Goal: Use online tool/utility: Utilize a website feature to perform a specific function

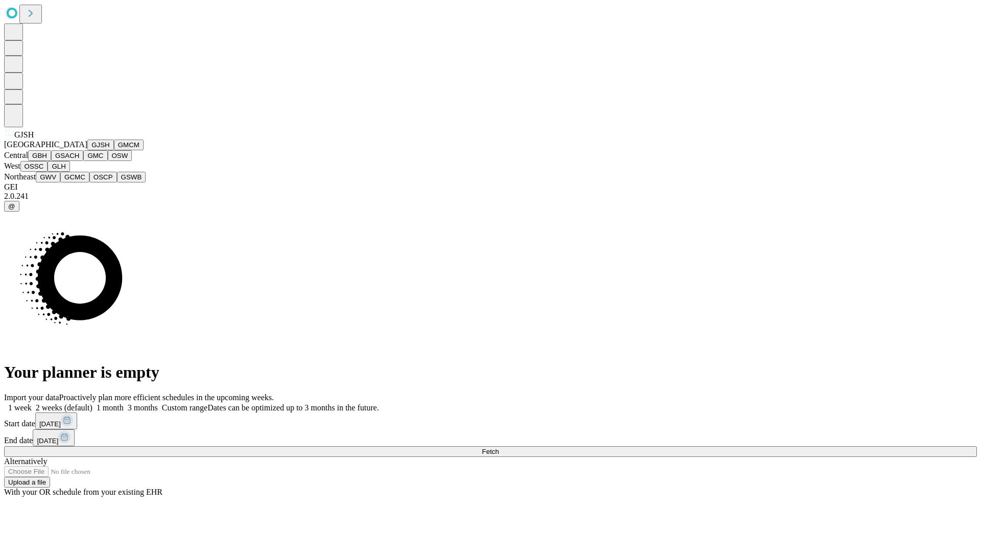
click at [87, 150] on button "GJSH" at bounding box center [100, 144] width 27 height 11
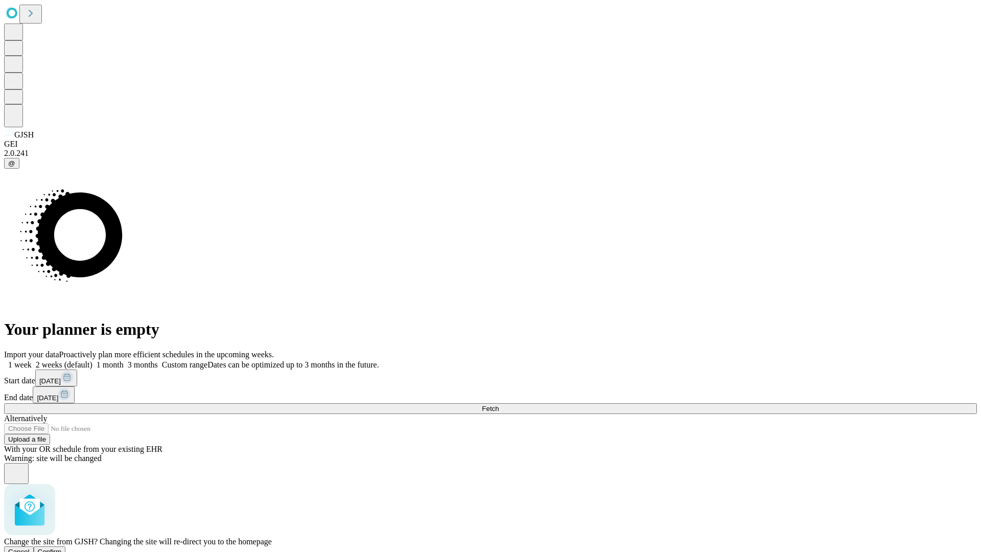
click at [62, 547] on span "Confirm" at bounding box center [50, 551] width 24 height 8
click at [92, 360] on label "2 weeks (default)" at bounding box center [62, 364] width 61 height 9
click at [498, 404] on span "Fetch" at bounding box center [490, 408] width 17 height 8
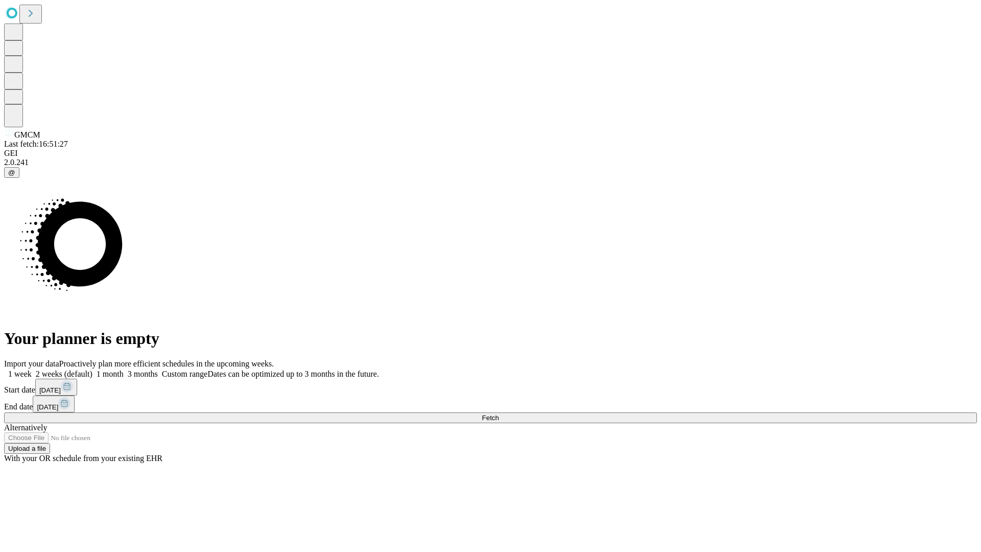
click at [92, 369] on label "2 weeks (default)" at bounding box center [62, 373] width 61 height 9
click at [498, 414] on span "Fetch" at bounding box center [490, 418] width 17 height 8
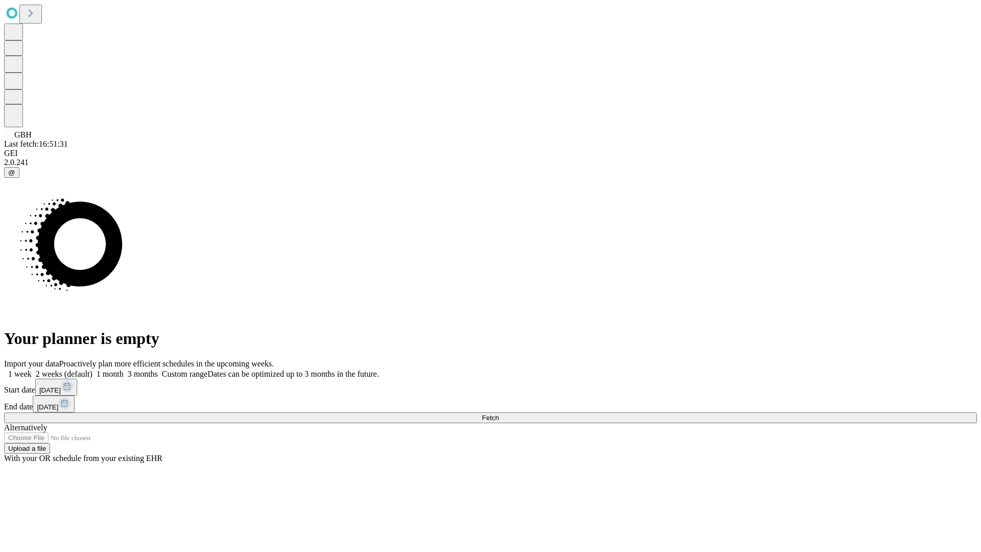
click at [92, 369] on label "2 weeks (default)" at bounding box center [62, 373] width 61 height 9
click at [498, 414] on span "Fetch" at bounding box center [490, 418] width 17 height 8
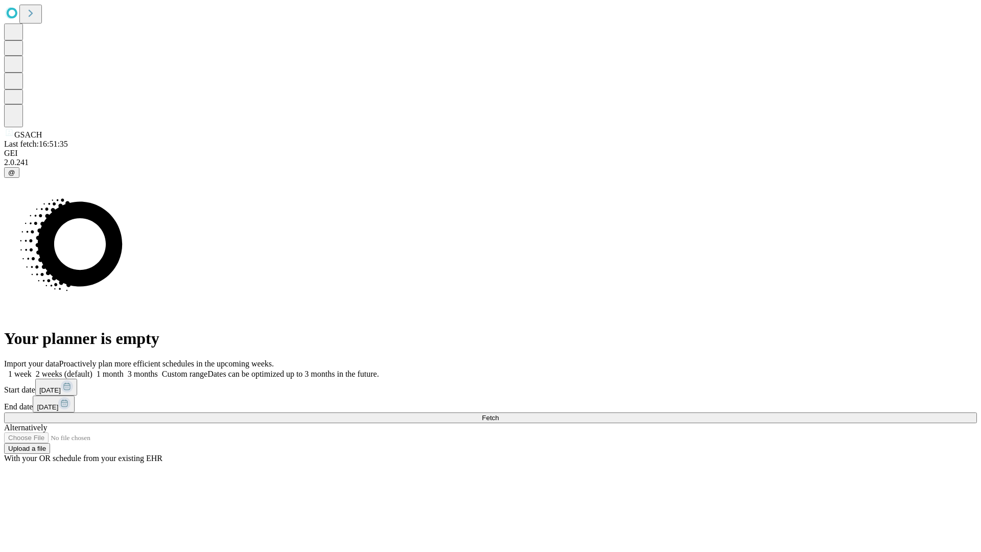
click at [92, 369] on label "2 weeks (default)" at bounding box center [62, 373] width 61 height 9
click at [498, 414] on span "Fetch" at bounding box center [490, 418] width 17 height 8
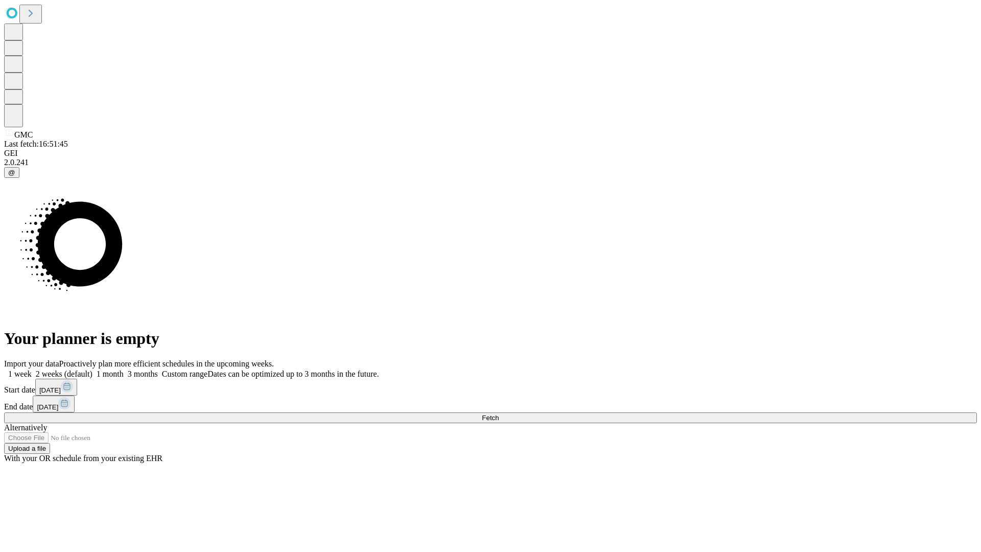
click at [498, 414] on span "Fetch" at bounding box center [490, 418] width 17 height 8
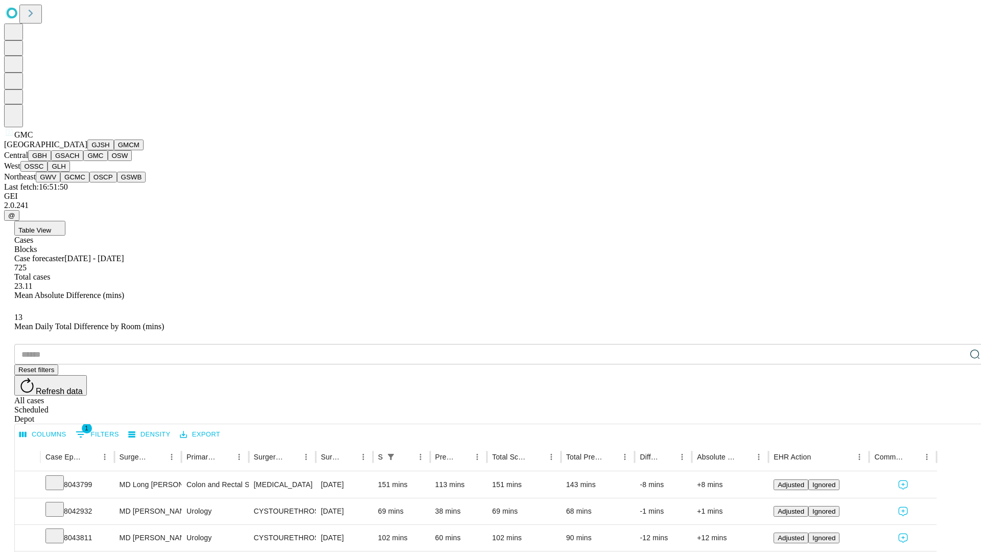
click at [108, 161] on button "OSW" at bounding box center [120, 155] width 25 height 11
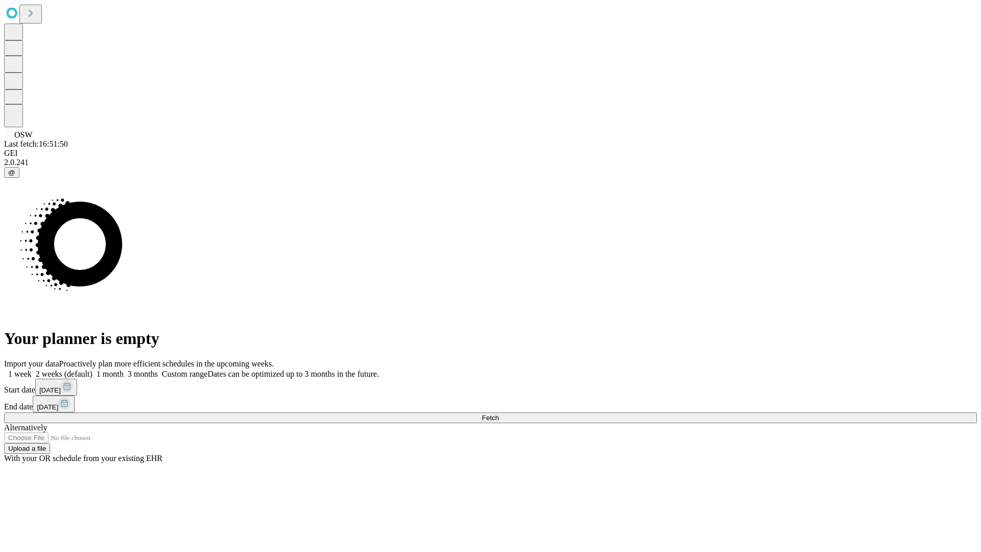
click at [498, 414] on span "Fetch" at bounding box center [490, 418] width 17 height 8
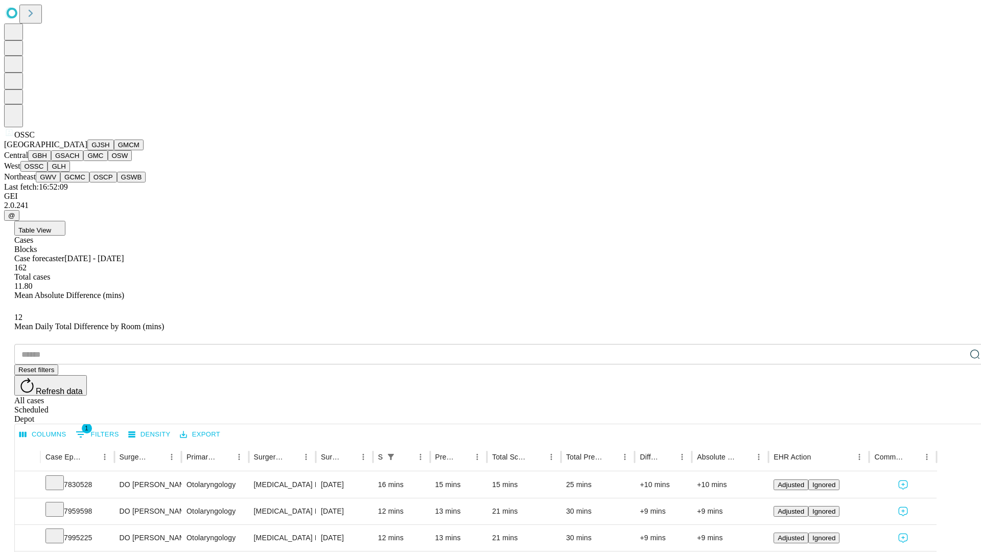
click at [69, 172] on button "GLH" at bounding box center [58, 166] width 22 height 11
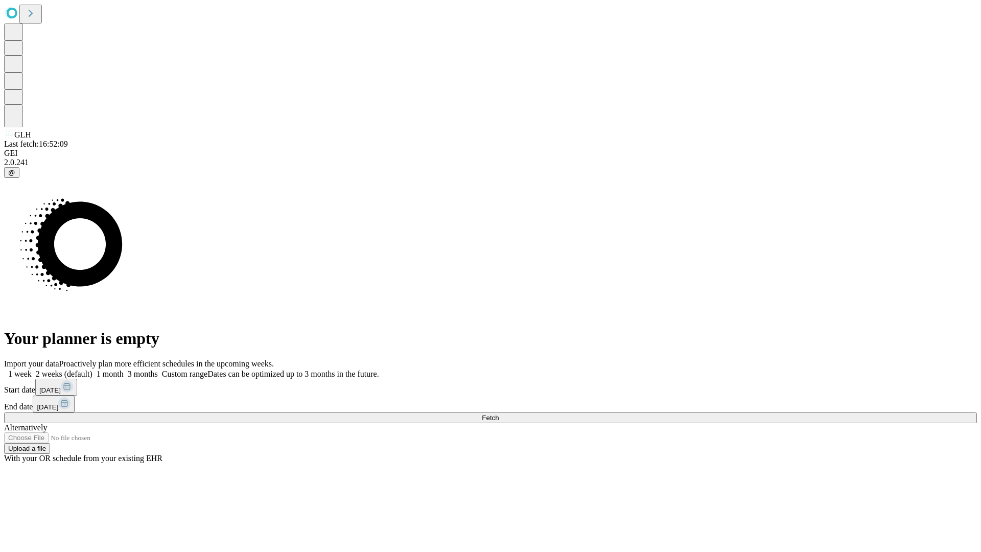
click at [92, 369] on label "2 weeks (default)" at bounding box center [62, 373] width 61 height 9
click at [498, 414] on span "Fetch" at bounding box center [490, 418] width 17 height 8
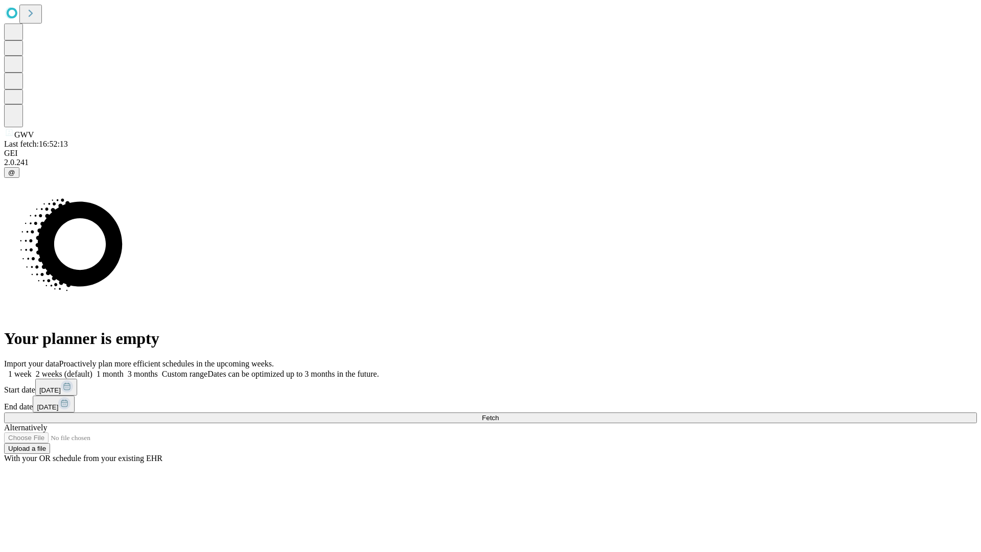
click at [92, 369] on label "2 weeks (default)" at bounding box center [62, 373] width 61 height 9
click at [498, 414] on span "Fetch" at bounding box center [490, 418] width 17 height 8
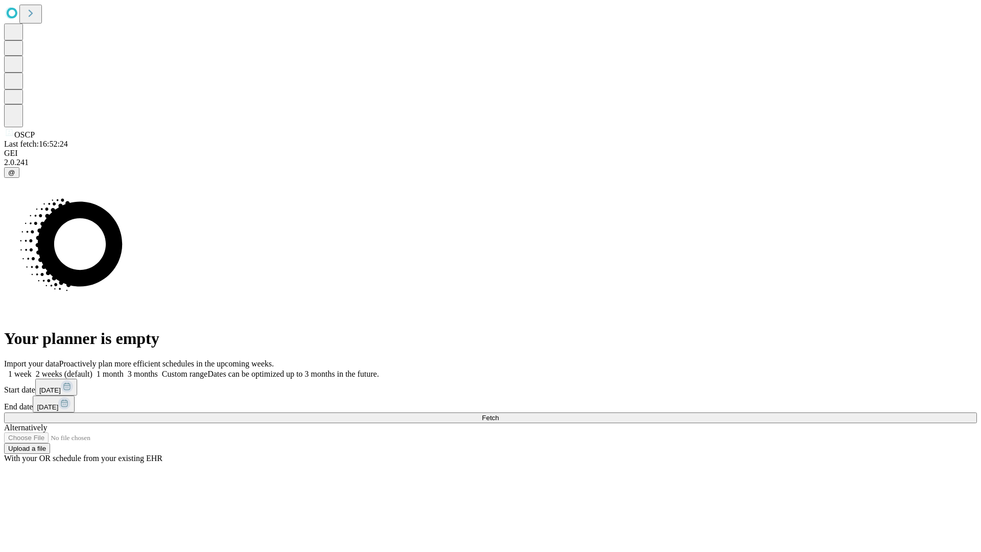
click at [92, 369] on label "2 weeks (default)" at bounding box center [62, 373] width 61 height 9
click at [498, 414] on span "Fetch" at bounding box center [490, 418] width 17 height 8
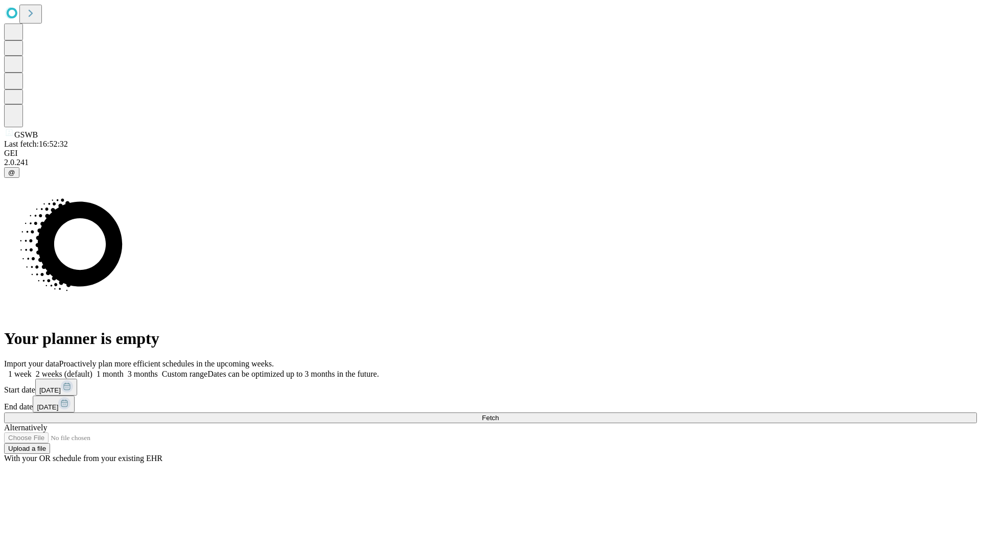
click at [92, 369] on label "2 weeks (default)" at bounding box center [62, 373] width 61 height 9
click at [498, 414] on span "Fetch" at bounding box center [490, 418] width 17 height 8
